Goal: Find specific page/section: Find specific page/section

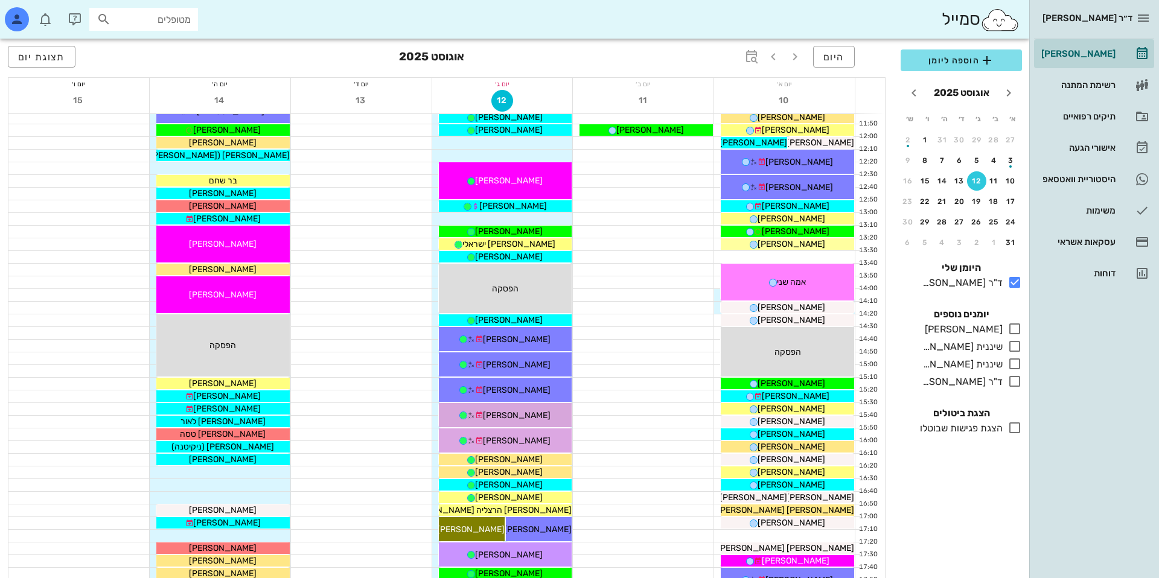
scroll to position [398, 0]
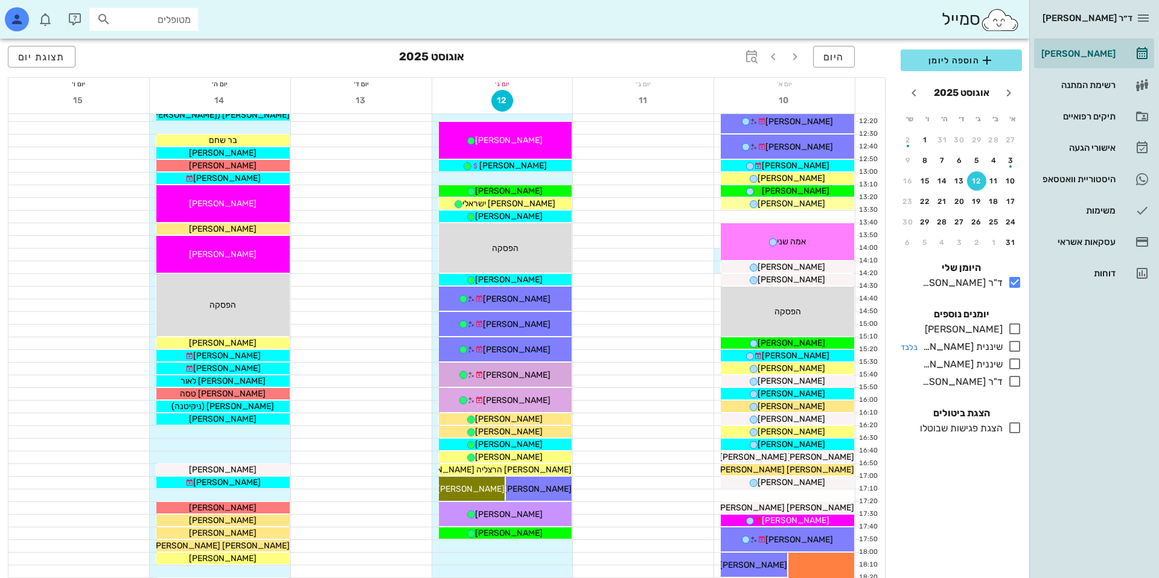
click at [908, 330] on small "בלבד" at bounding box center [908, 329] width 17 height 9
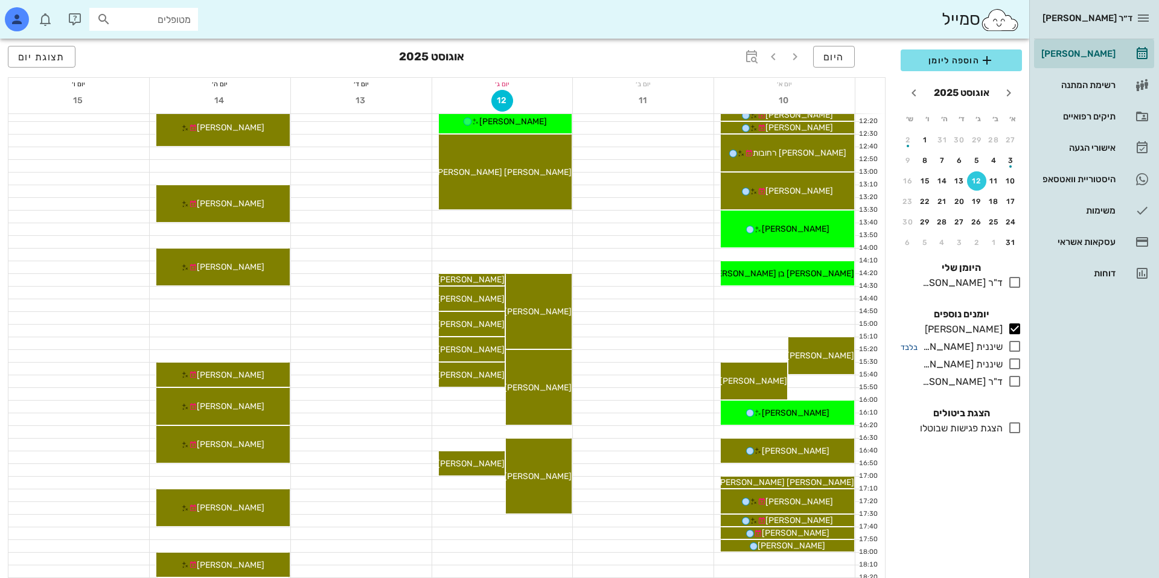
click at [908, 346] on small "בלבד" at bounding box center [908, 347] width 17 height 9
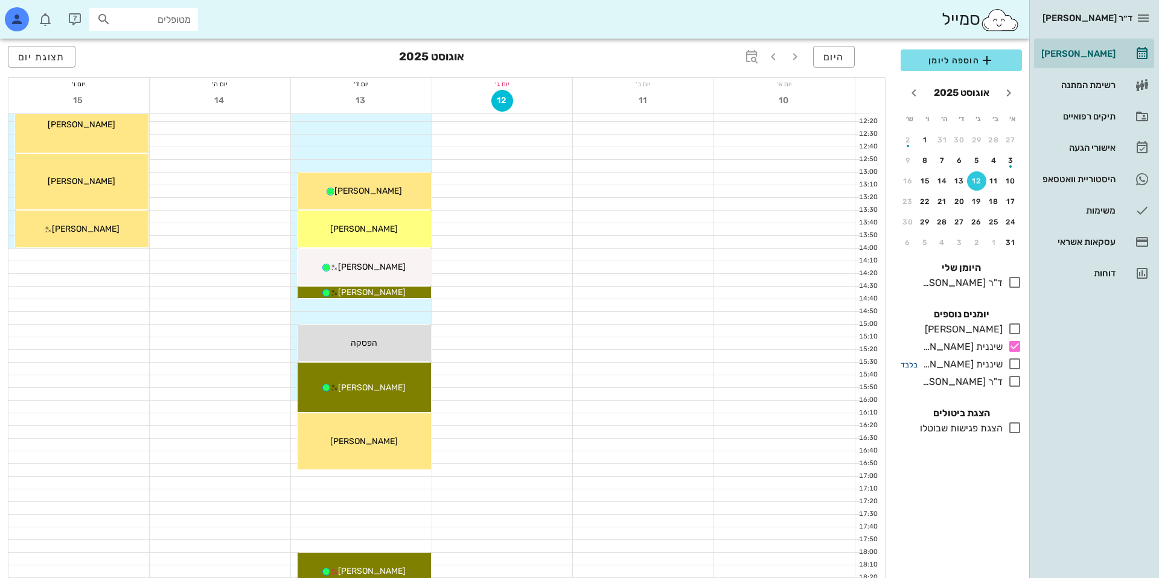
click at [910, 361] on small "בלבד" at bounding box center [908, 364] width 17 height 9
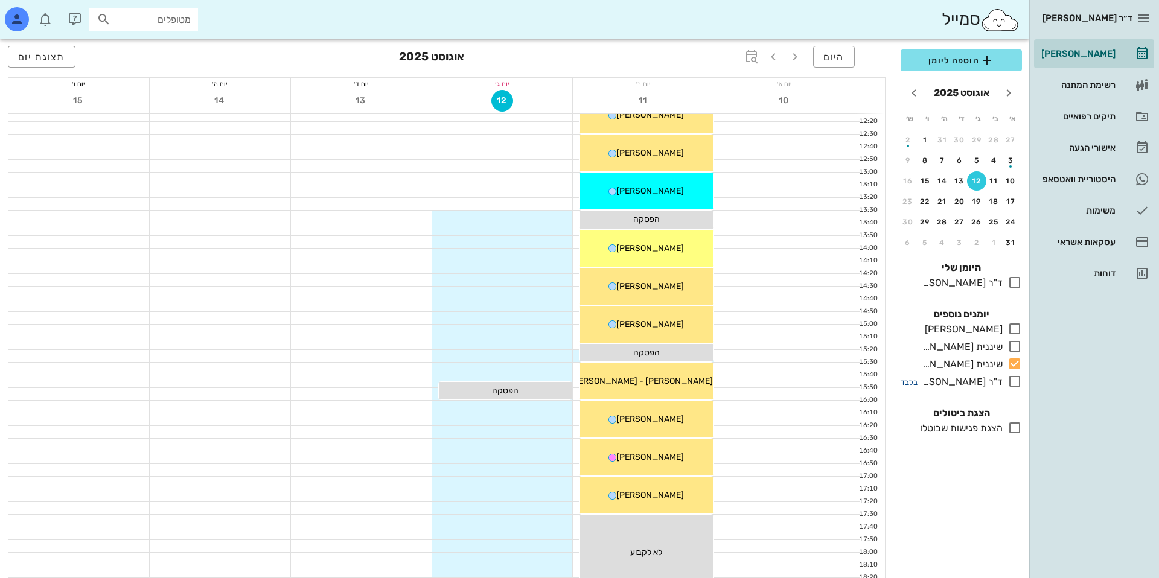
click at [910, 383] on small "בלבד" at bounding box center [908, 382] width 17 height 9
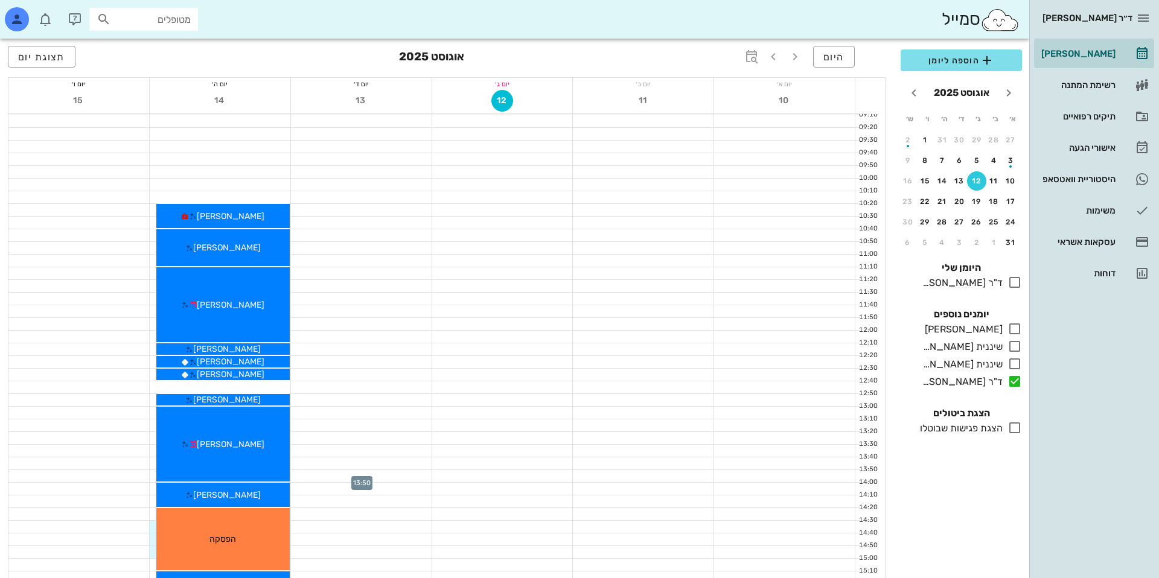
scroll to position [162, 0]
